Goal: Task Accomplishment & Management: Manage account settings

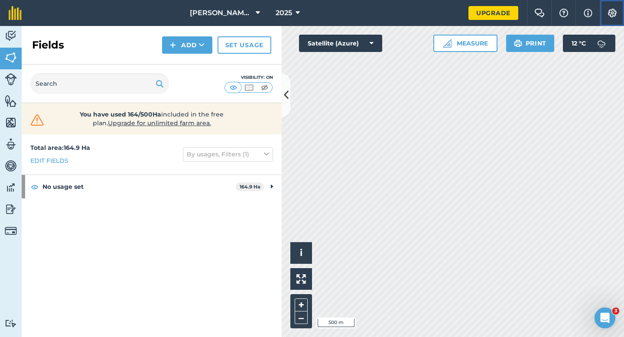
click at [616, 18] on button "Settings" at bounding box center [612, 13] width 24 height 26
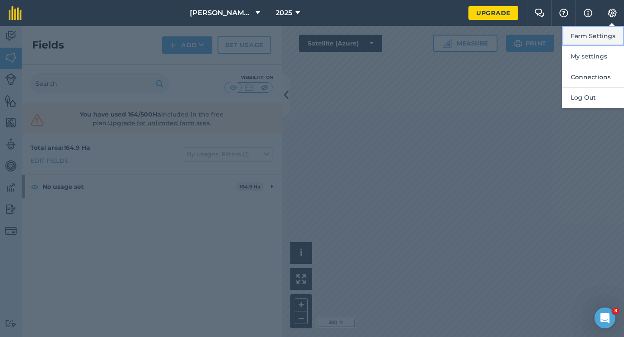
click at [610, 33] on button "Farm Settings" at bounding box center [593, 36] width 62 height 20
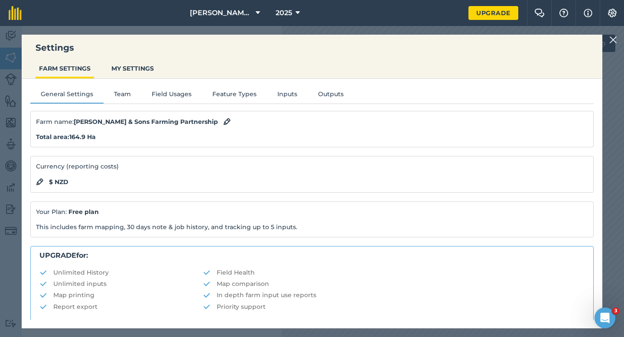
scroll to position [166, 0]
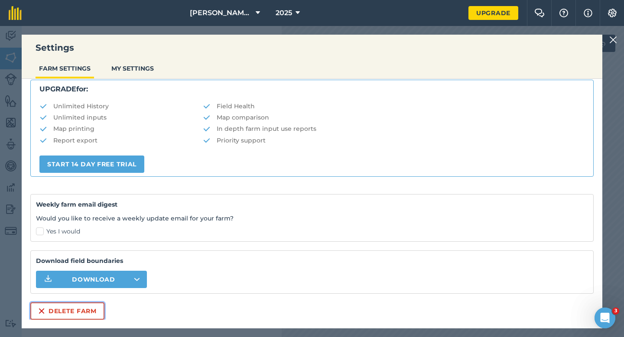
click at [90, 310] on button "Delete farm" at bounding box center [67, 311] width 74 height 17
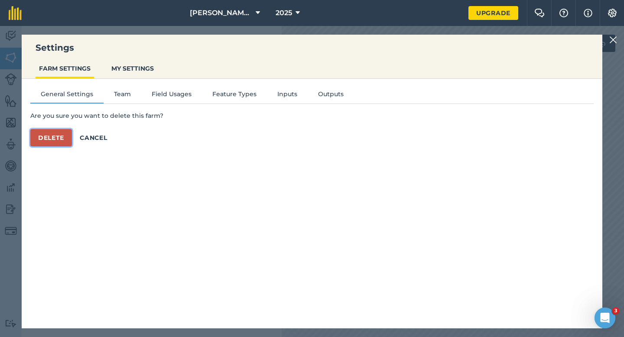
click at [44, 140] on button "Delete" at bounding box center [51, 137] width 42 height 17
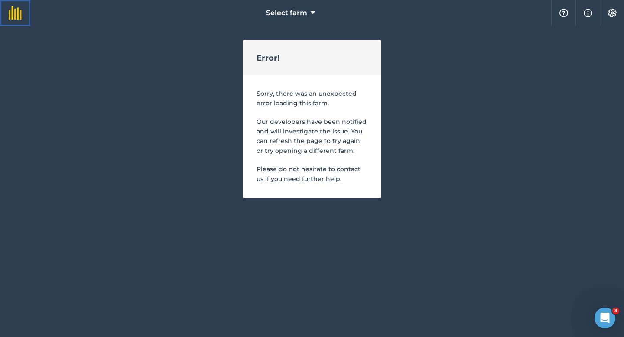
click at [11, 7] on img at bounding box center [15, 13] width 13 height 14
click at [8, 8] on link at bounding box center [15, 13] width 30 height 26
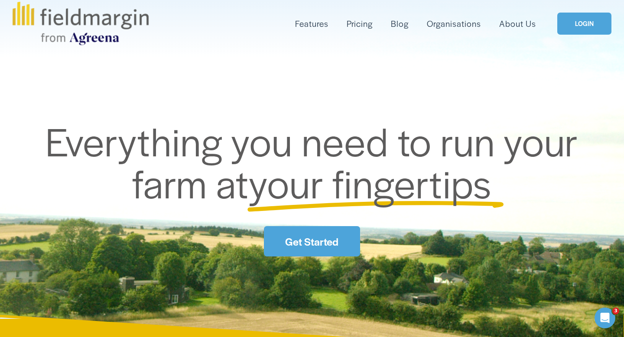
scroll to position [71, 0]
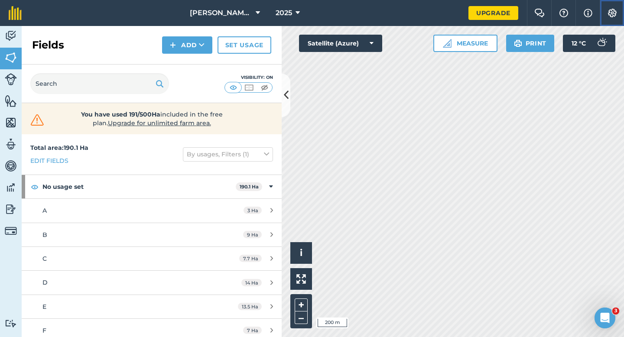
click at [611, 16] on img at bounding box center [612, 13] width 10 height 9
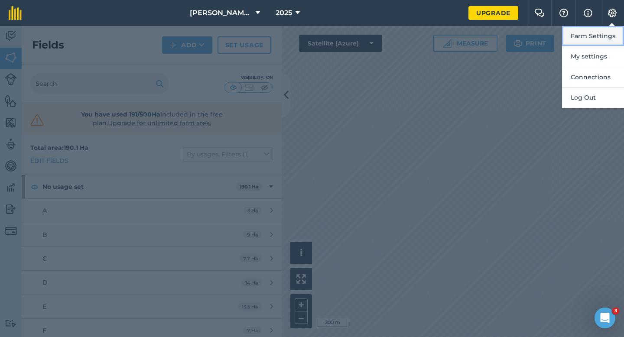
click at [604, 34] on button "Farm Settings" at bounding box center [593, 36] width 62 height 20
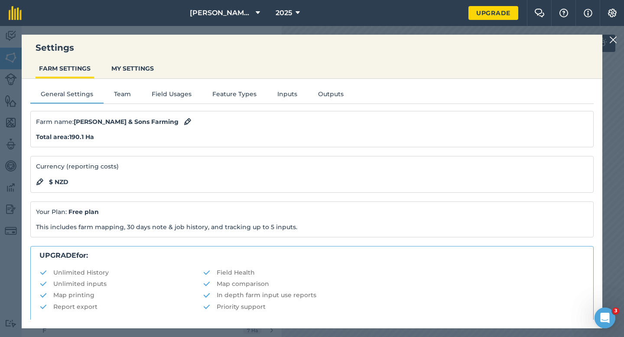
scroll to position [166, 0]
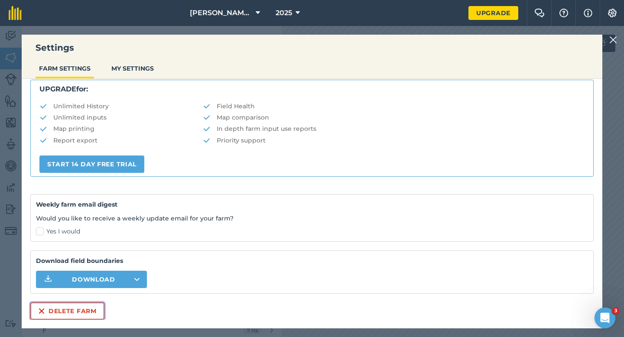
click at [79, 304] on button "Delete farm" at bounding box center [67, 311] width 74 height 17
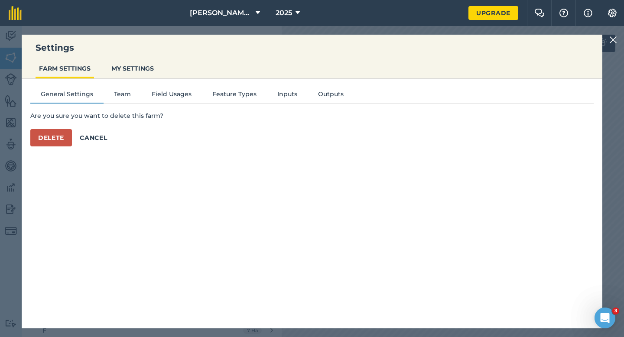
scroll to position [0, 0]
click at [47, 147] on div "General Settings Team Field Usages Feature Types Inputs Outputs Are you sure yo…" at bounding box center [312, 199] width 581 height 241
click at [47, 141] on button "Delete" at bounding box center [51, 137] width 42 height 17
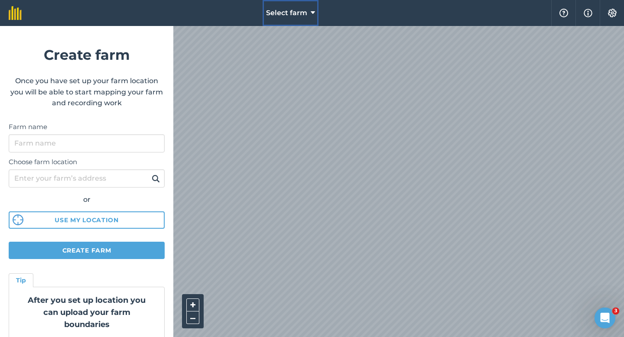
click at [299, 14] on span "Select farm" at bounding box center [286, 13] width 41 height 10
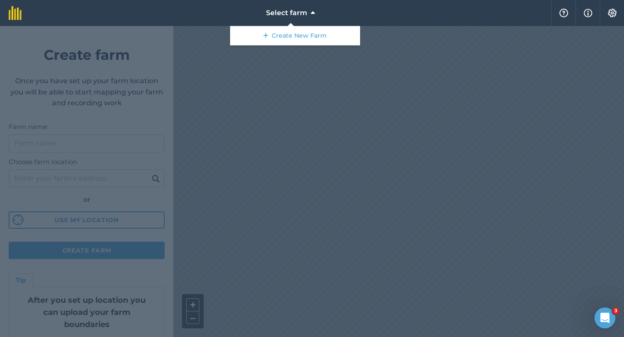
click at [288, 101] on div at bounding box center [312, 181] width 624 height 311
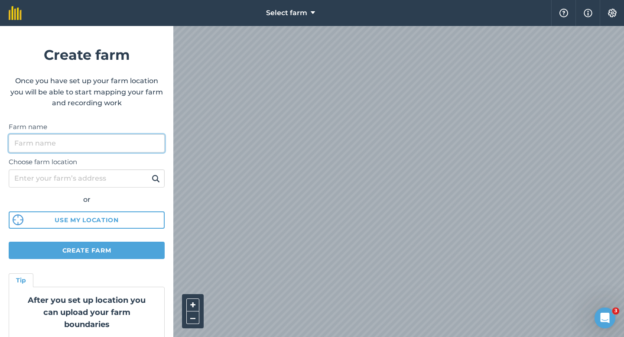
click at [86, 146] on input "Farm name" at bounding box center [87, 143] width 156 height 18
type input "Casey & Sons"
